Goal: Check status

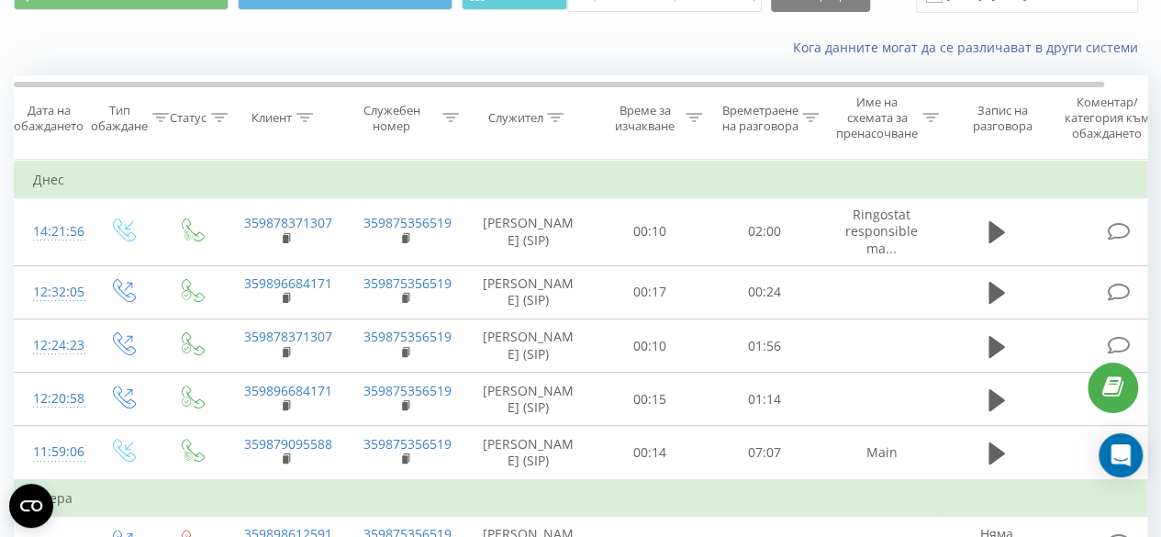
scroll to position [98, 0]
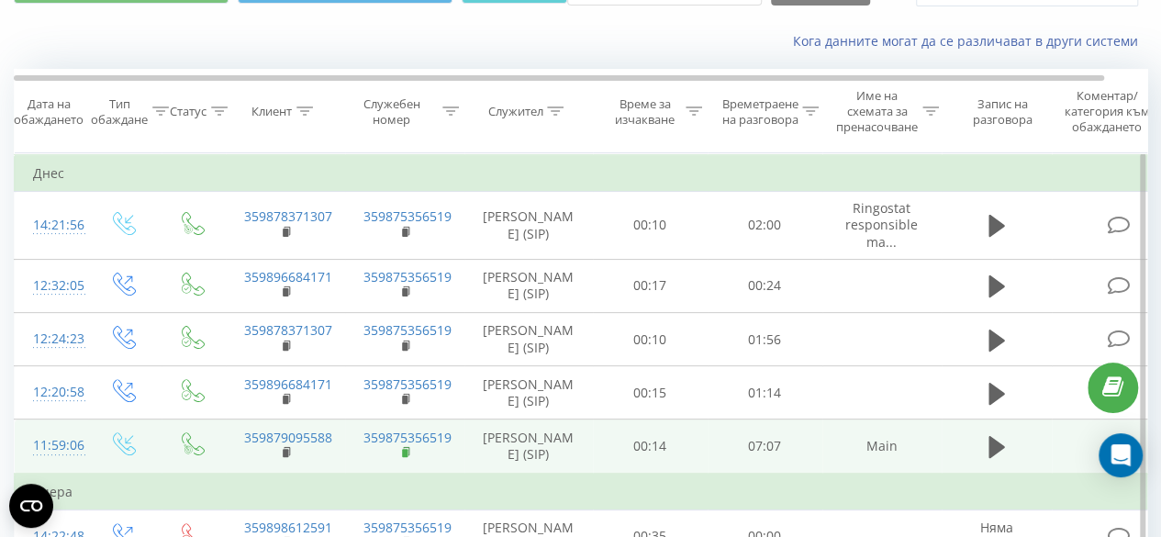
click at [410, 454] on icon at bounding box center [407, 452] width 10 height 13
click at [285, 450] on rect at bounding box center [286, 453] width 6 height 8
